Goal: Task Accomplishment & Management: Manage account settings

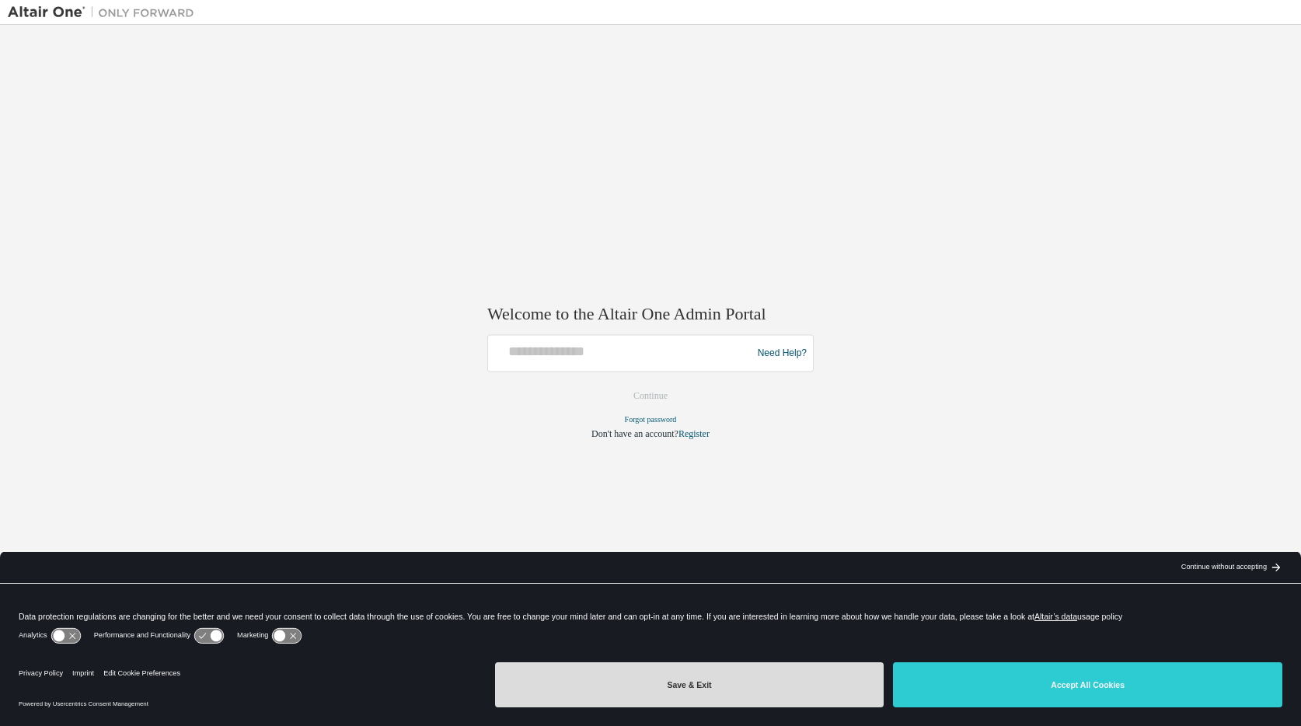
click at [695, 681] on button "Save & Exit" at bounding box center [689, 684] width 389 height 45
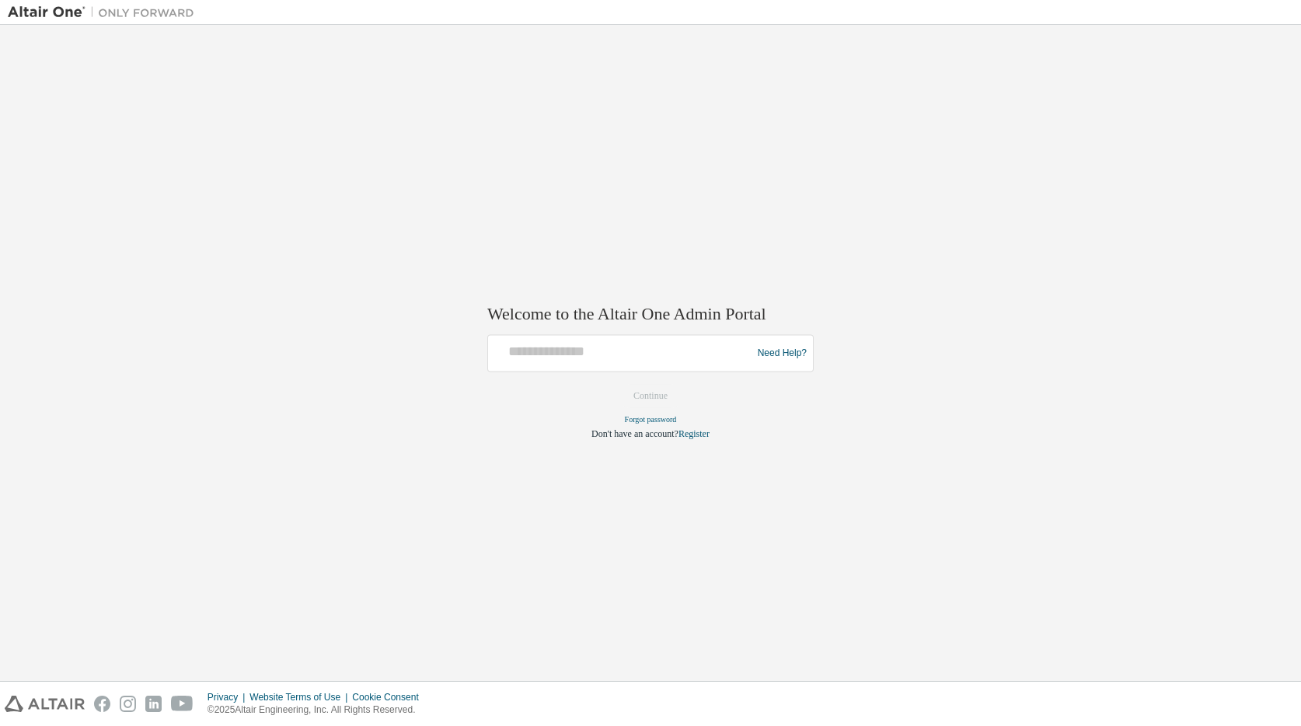
click at [648, 395] on form "Need Help? Please make sure that you provide your Global Login as email (e.g. @…" at bounding box center [650, 388] width 326 height 106
click at [638, 359] on input "text" at bounding box center [622, 350] width 256 height 23
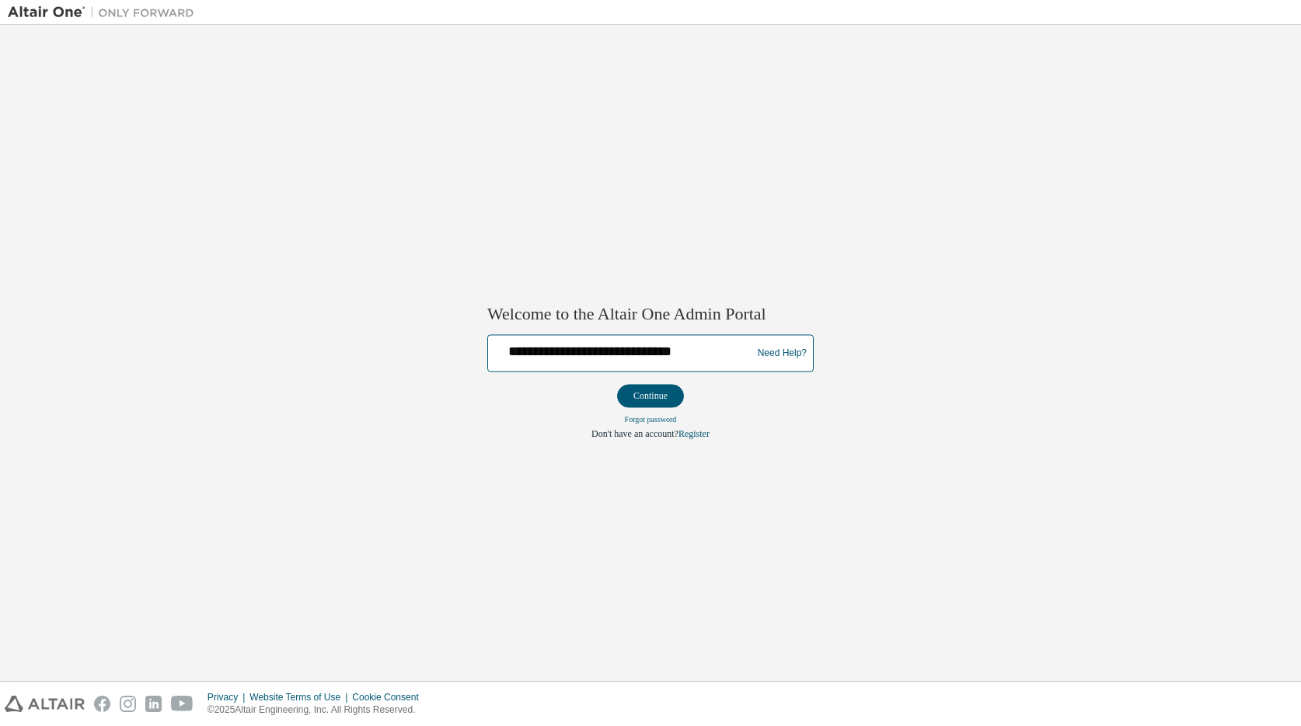
type input "**********"
click at [617, 385] on button "Continue" at bounding box center [650, 396] width 67 height 23
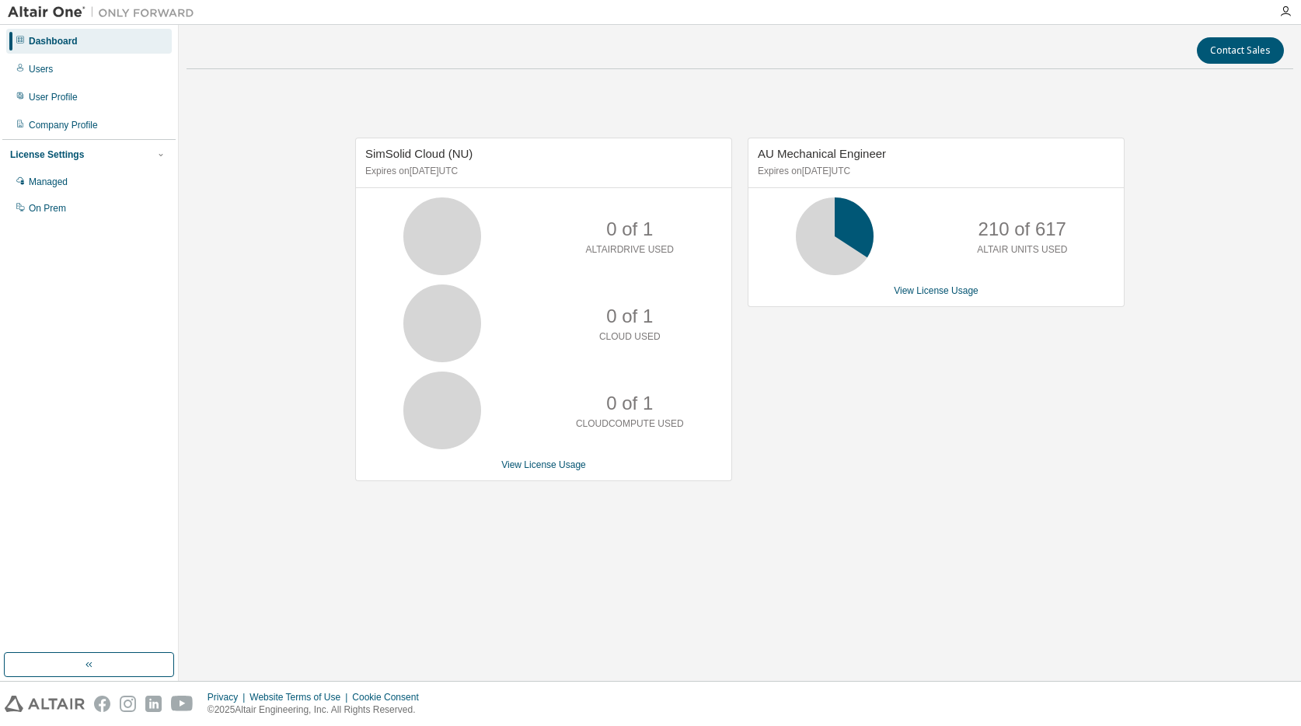
drag, startPoint x: 0, startPoint y: 0, endPoint x: 264, endPoint y: 259, distance: 369.4
click at [264, 259] on div "SimSolid Cloud (NU) Expires on [DATE] UTC 0 of 1 ALTAIRDRIVE USED 0 of 1 CLOUD …" at bounding box center [740, 318] width 1107 height 472
drag, startPoint x: 82, startPoint y: 106, endPoint x: 71, endPoint y: 69, distance: 39.1
click at [71, 69] on div "Users" at bounding box center [89, 69] width 166 height 25
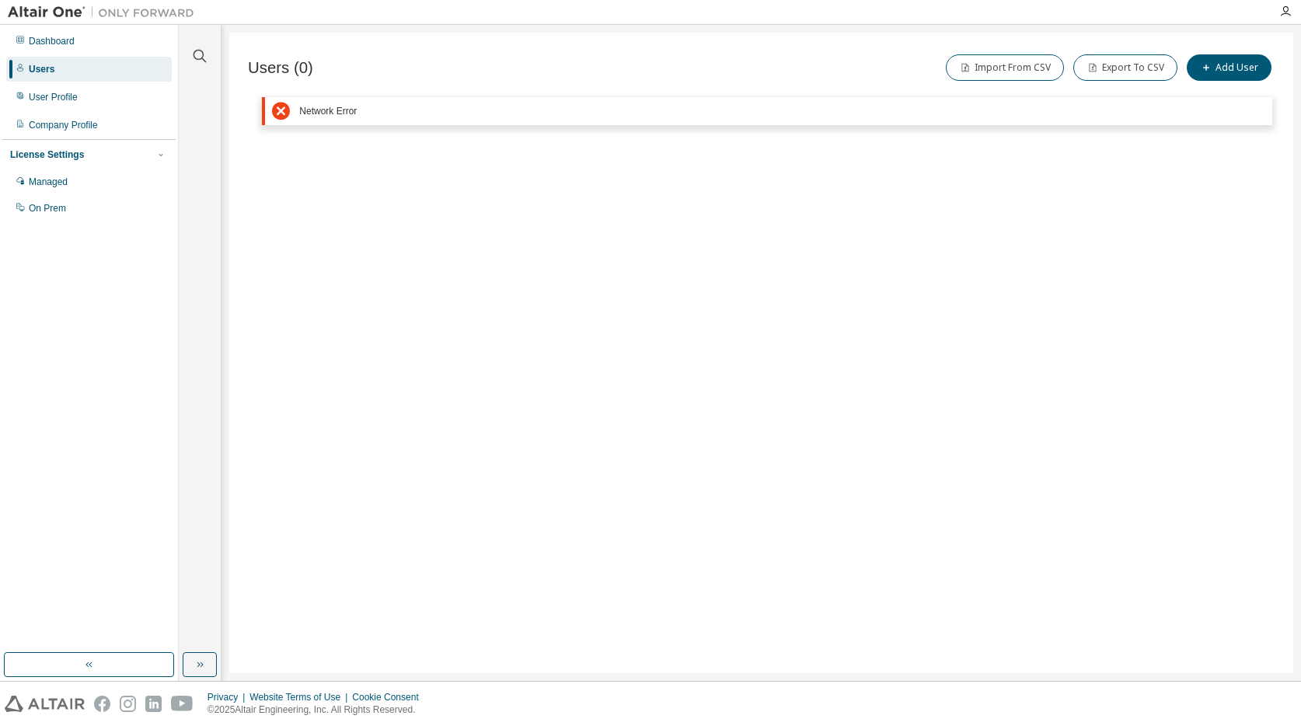
drag, startPoint x: 392, startPoint y: 224, endPoint x: 384, endPoint y: 225, distance: 7.8
click at [392, 224] on div "Users (0) Import From CSV Export To CSV Add User Clear Load Save Save As Field …" at bounding box center [761, 353] width 1064 height 641
click at [59, 73] on div "Users" at bounding box center [89, 69] width 166 height 25
drag, startPoint x: 222, startPoint y: 244, endPoint x: 686, endPoint y: 263, distance: 465.2
click at [708, 264] on div "Users (0) Import From CSV Export To CSV Add User Clear Load Save Save As Field …" at bounding box center [761, 353] width 1064 height 641
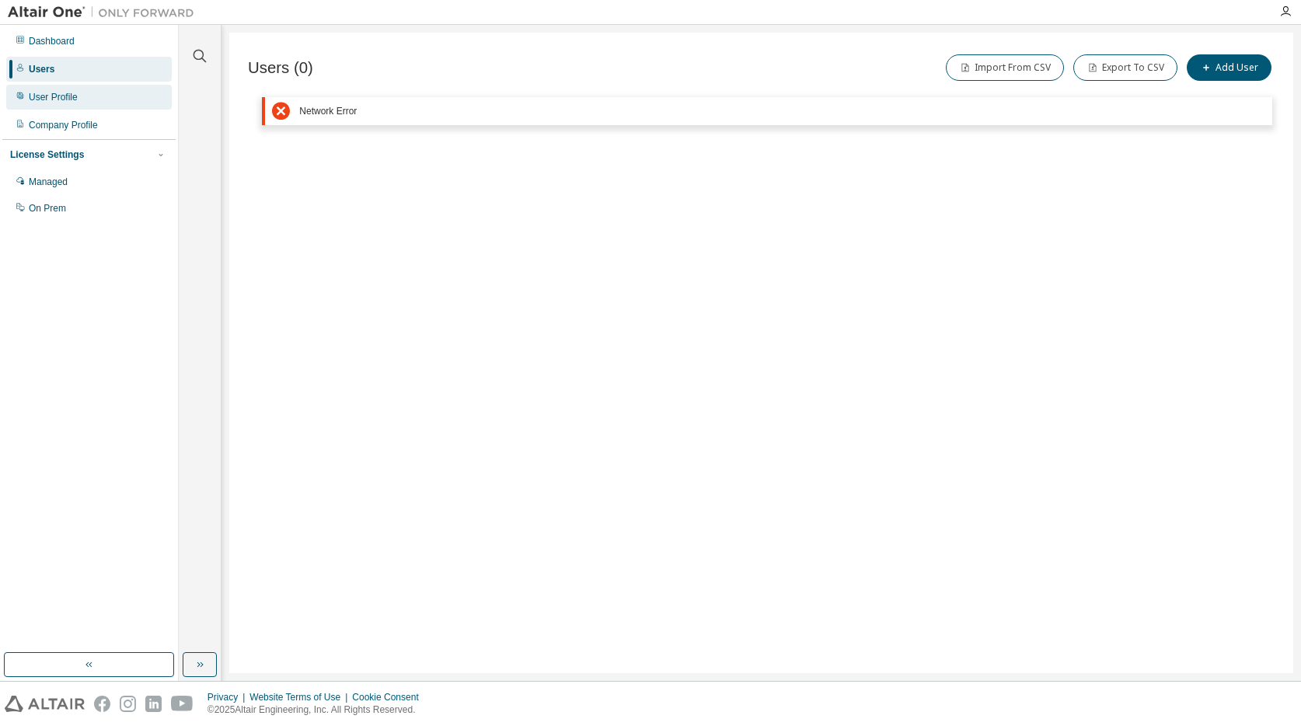
click at [54, 96] on div "User Profile" at bounding box center [53, 97] width 49 height 12
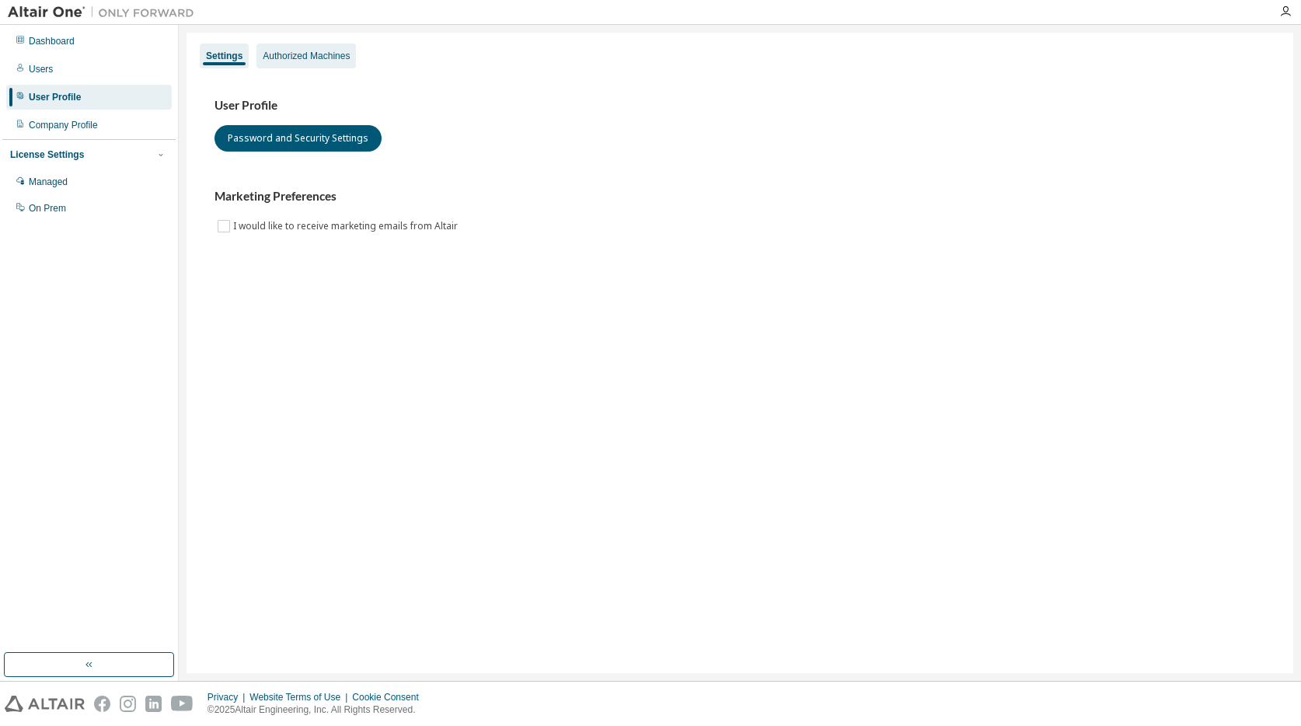
click at [329, 54] on div "Authorized Machines" at bounding box center [306, 56] width 87 height 12
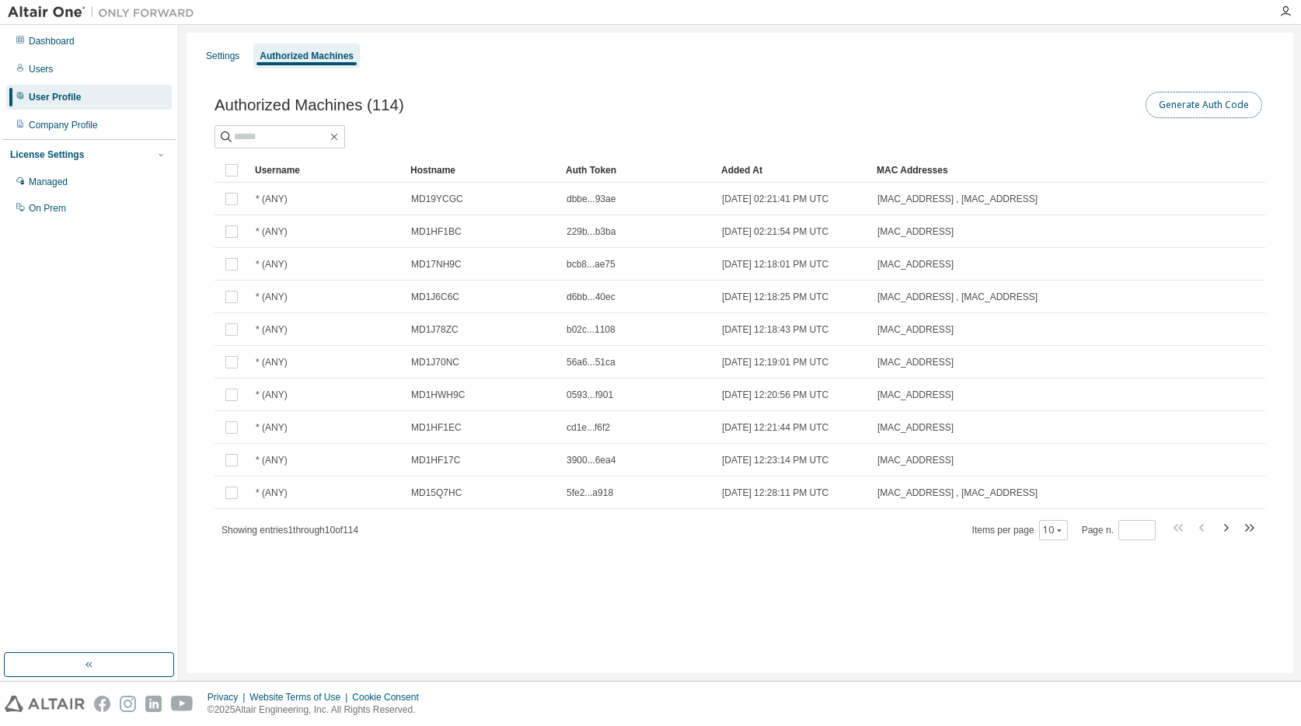
click at [1219, 105] on button "Generate Auth Code" at bounding box center [1204, 105] width 117 height 26
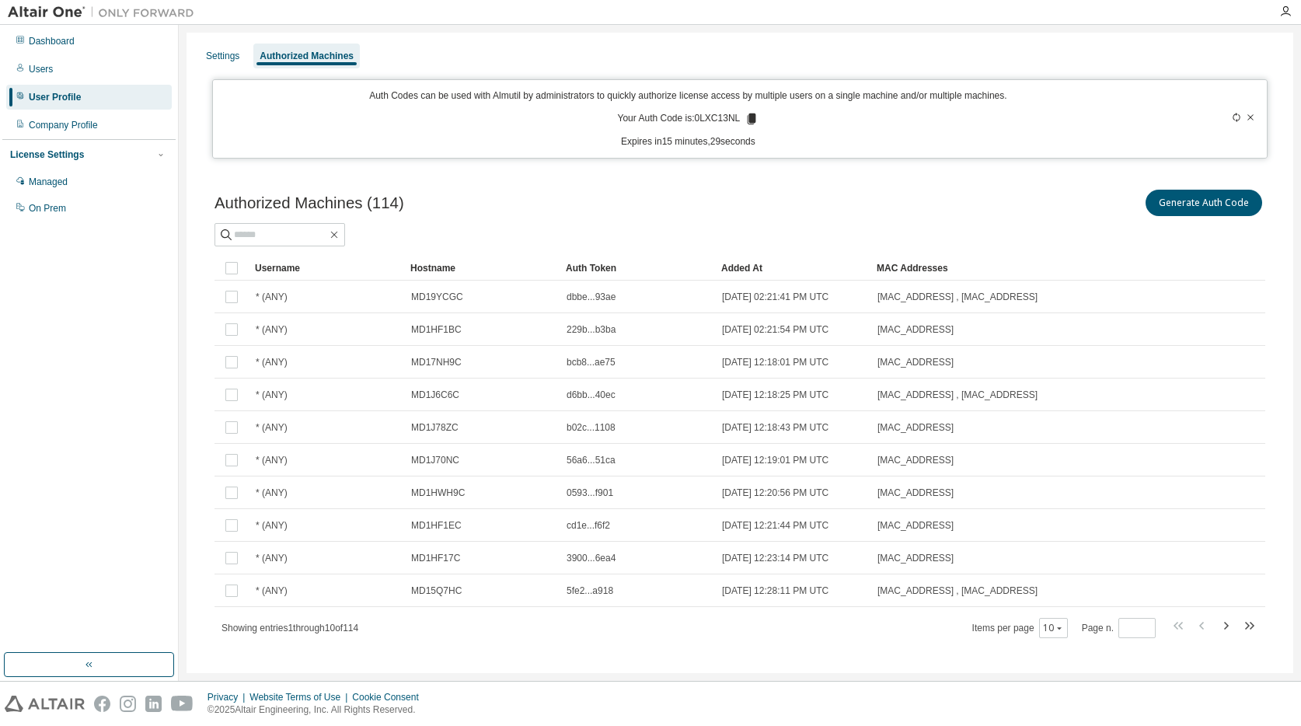
click at [745, 121] on icon at bounding box center [752, 119] width 14 height 14
